Goal: Task Accomplishment & Management: Manage account settings

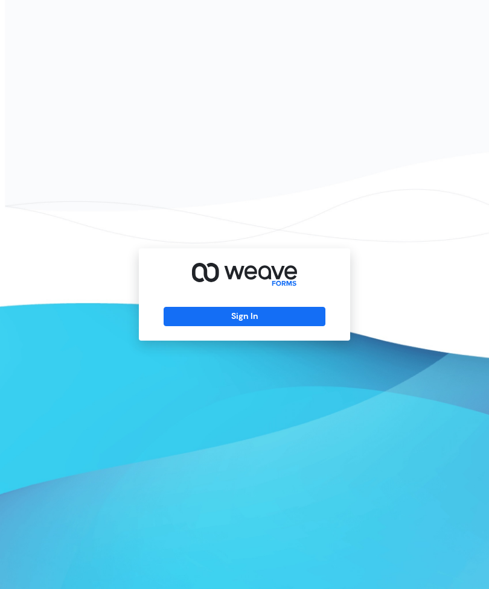
click at [277, 326] on button "Sign In" at bounding box center [243, 316] width 161 height 19
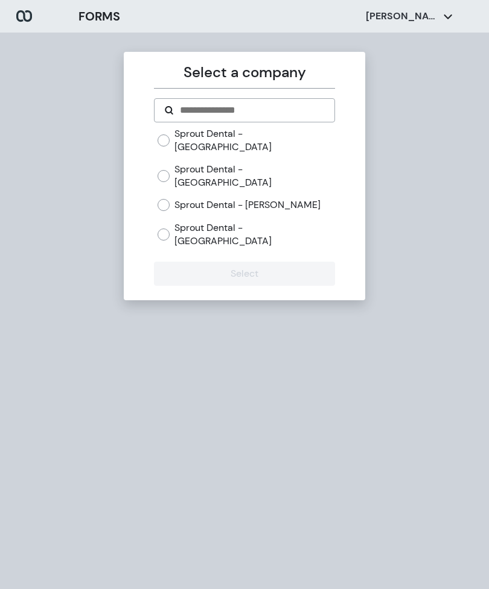
click at [203, 198] on label "Sprout Dental - [PERSON_NAME]" at bounding box center [247, 204] width 146 height 13
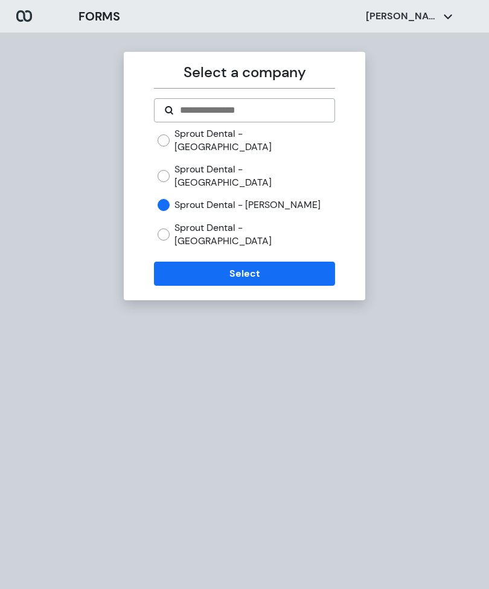
click at [205, 262] on button "Select" at bounding box center [244, 274] width 180 height 24
